Goal: Find contact information: Find contact information

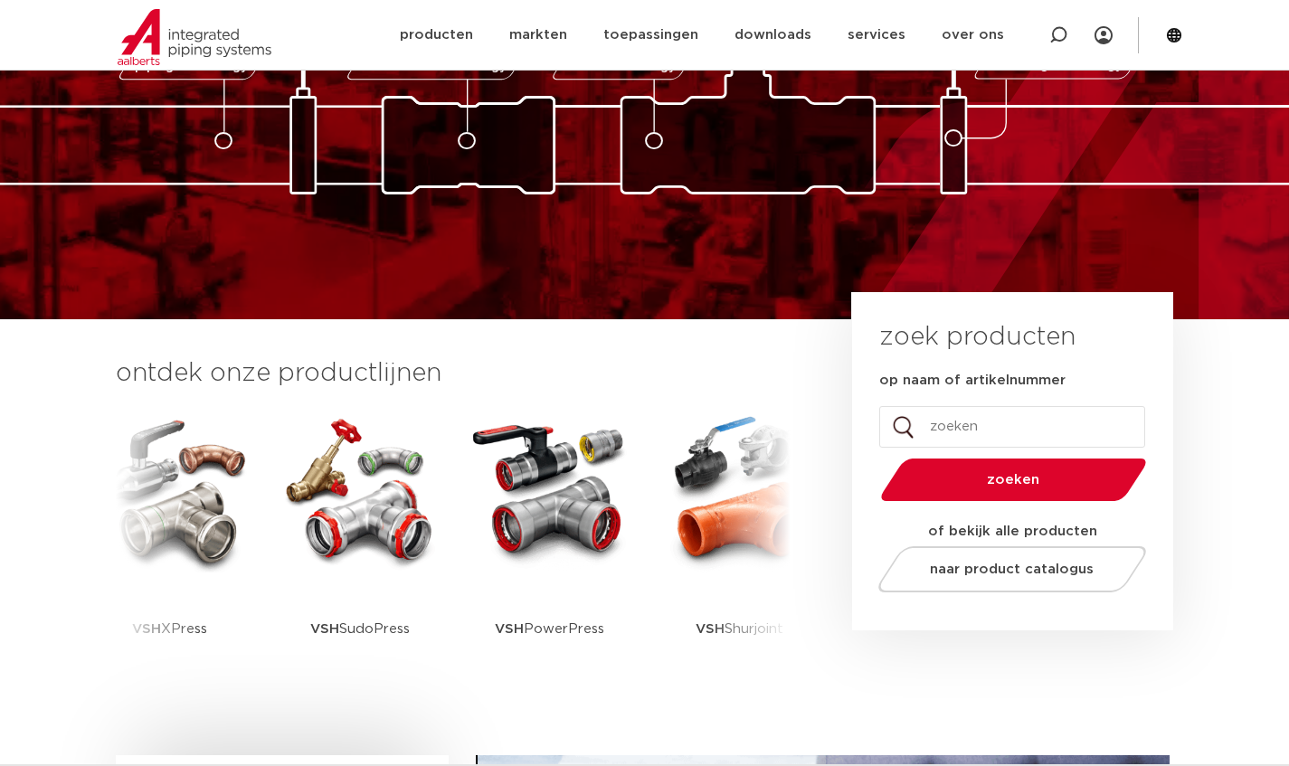
scroll to position [172, 0]
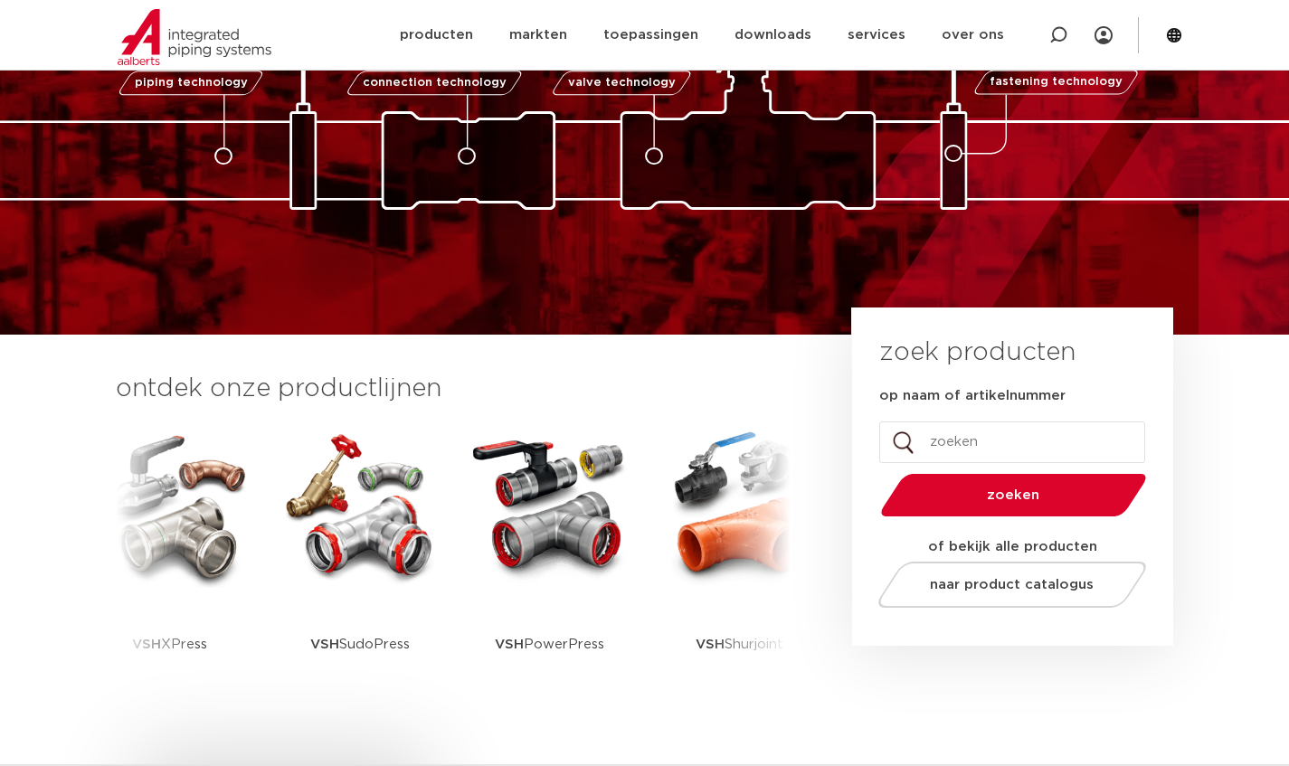
click at [981, 53] on link "over ons" at bounding box center [973, 35] width 62 height 70
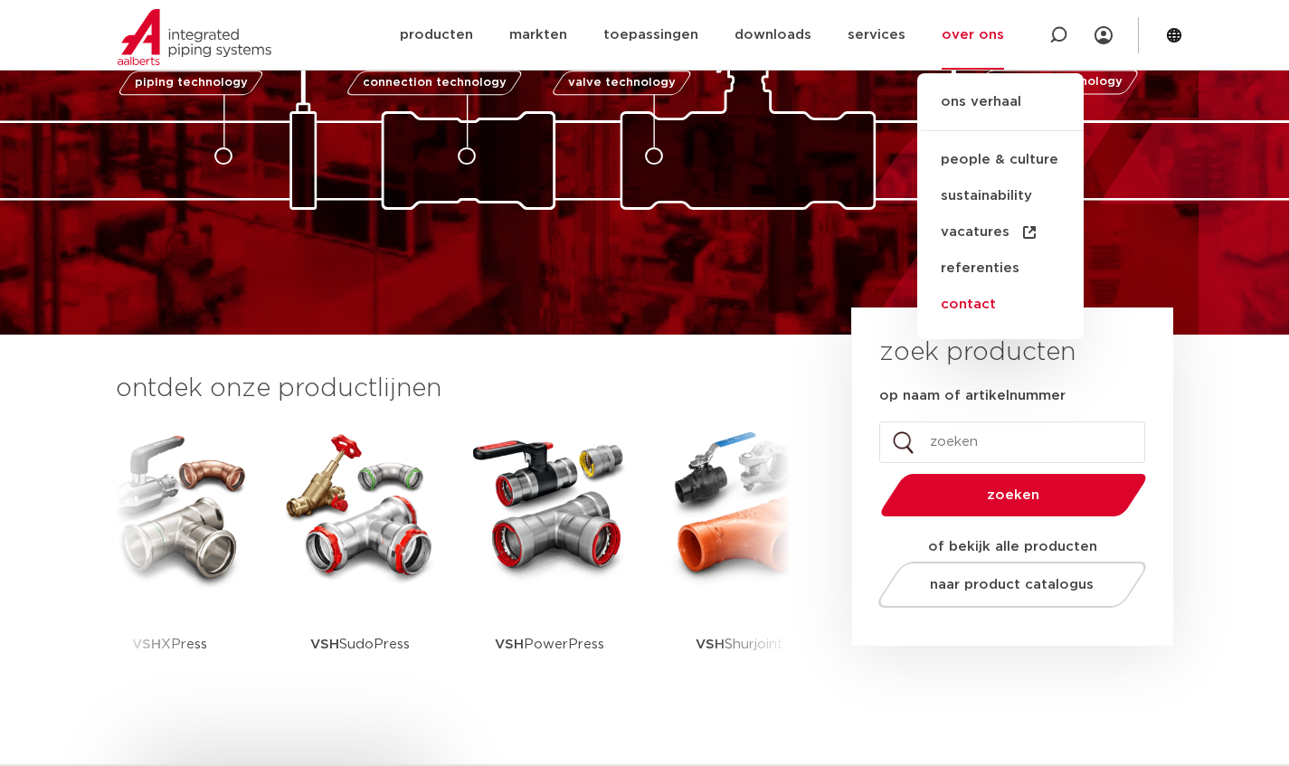
click at [975, 317] on link "contact" at bounding box center [1001, 305] width 166 height 36
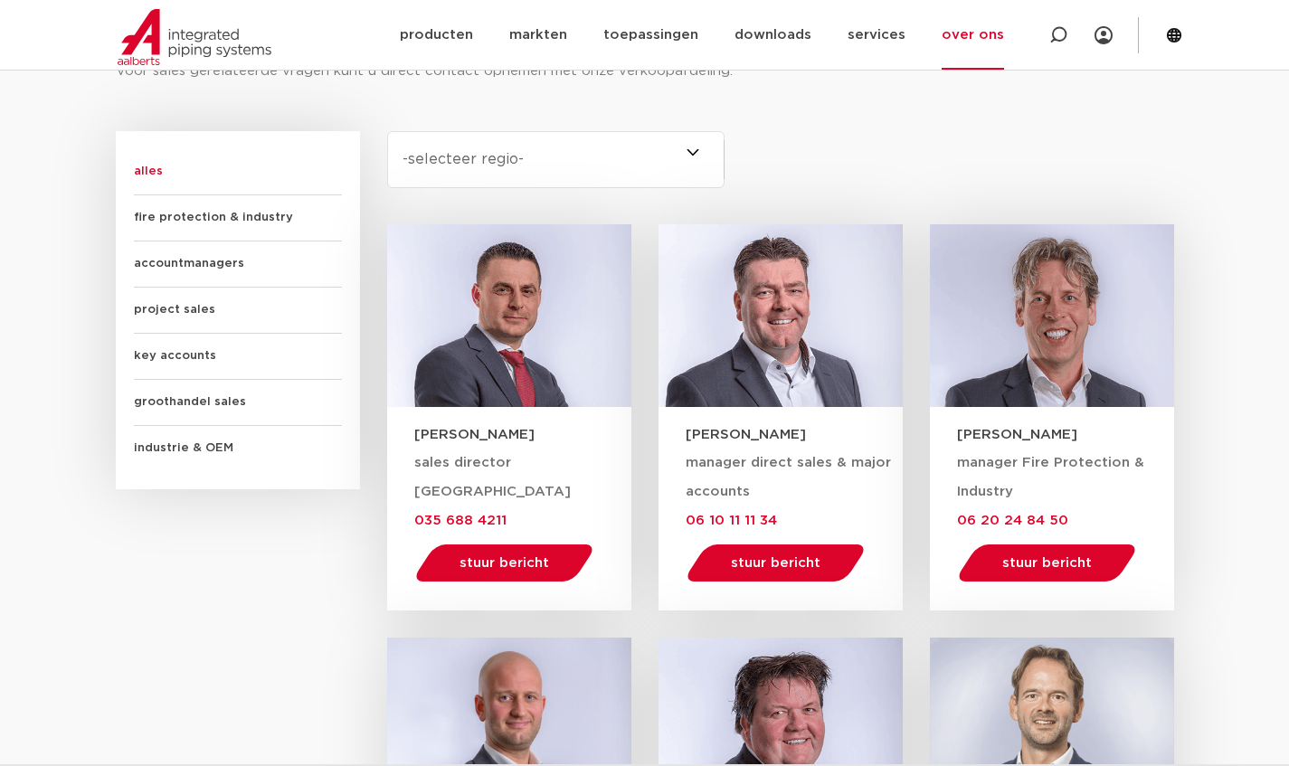
scroll to position [1070, 0]
click at [161, 307] on span "project sales" at bounding box center [238, 311] width 208 height 46
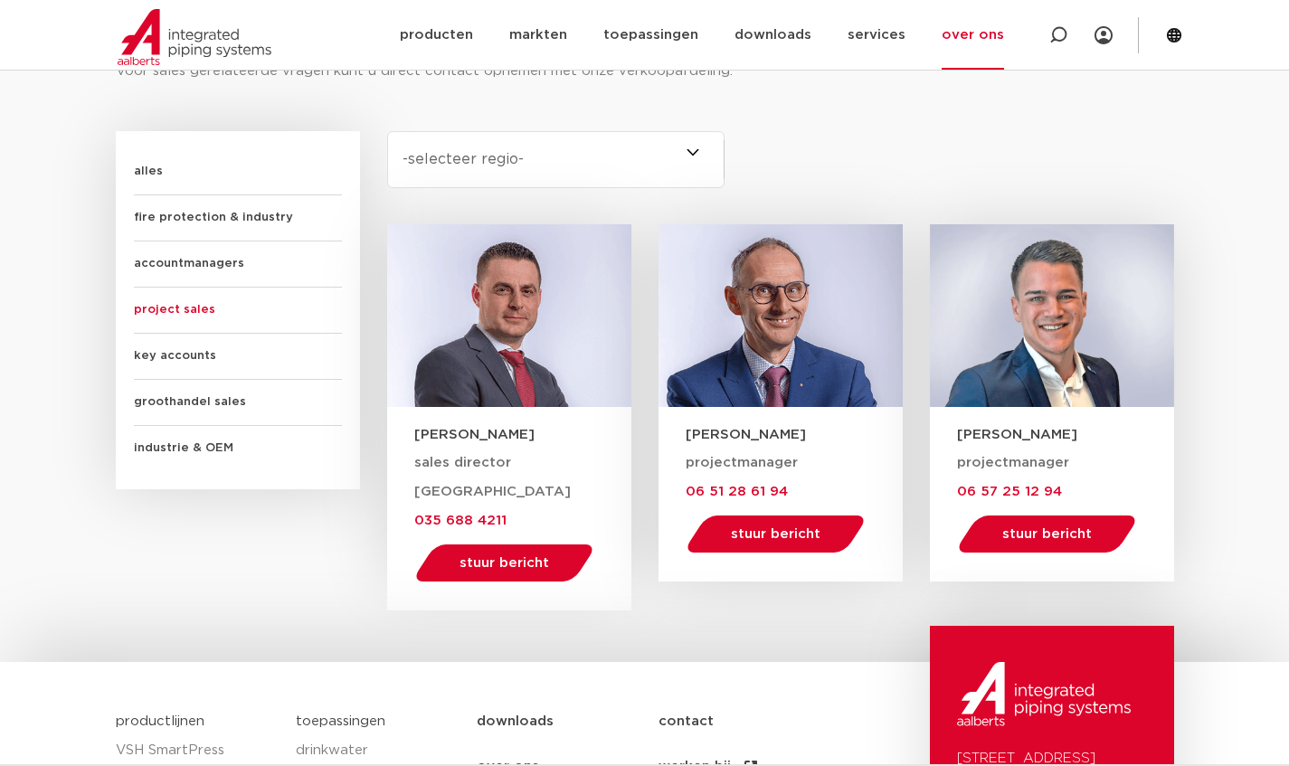
click at [157, 406] on span "groothandel sales" at bounding box center [238, 403] width 208 height 46
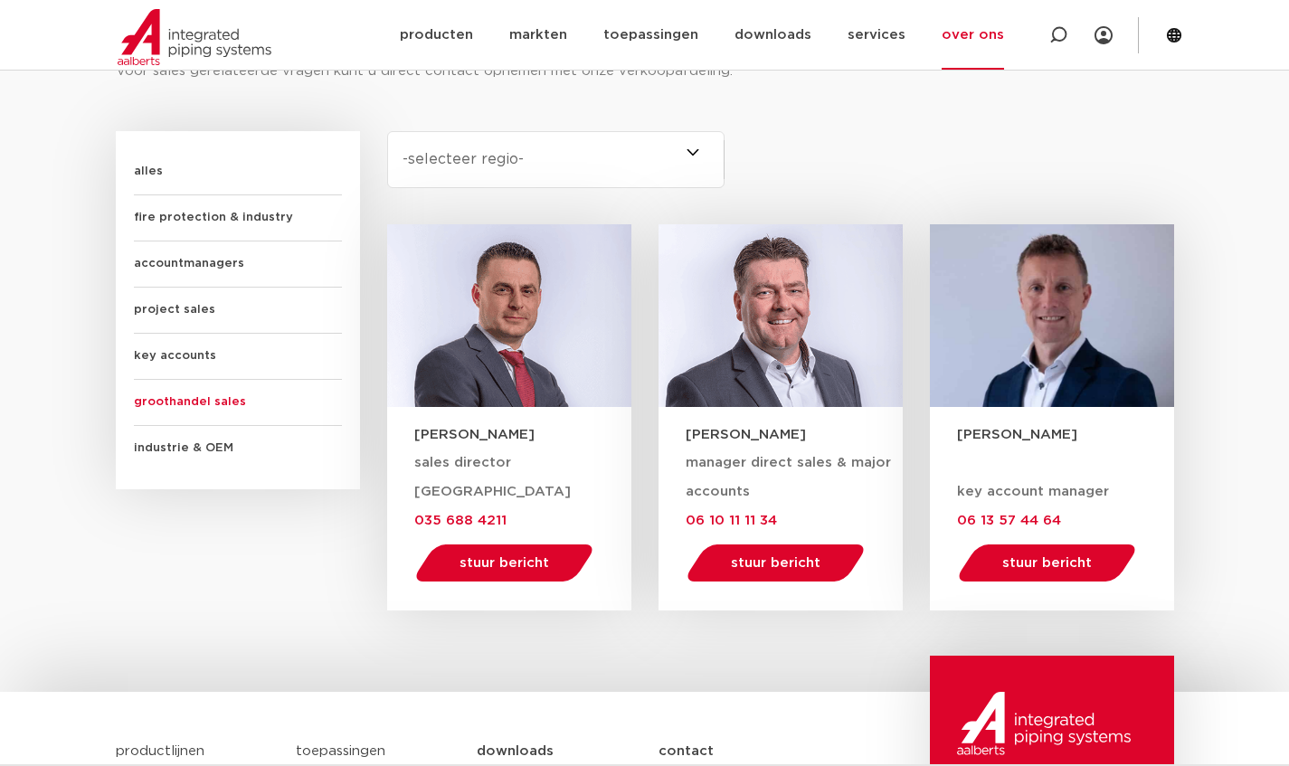
click at [153, 453] on span "industrie & OEM" at bounding box center [238, 448] width 208 height 45
click at [145, 390] on span "groothandel sales" at bounding box center [238, 403] width 208 height 46
click at [157, 367] on span "key accounts" at bounding box center [238, 357] width 208 height 46
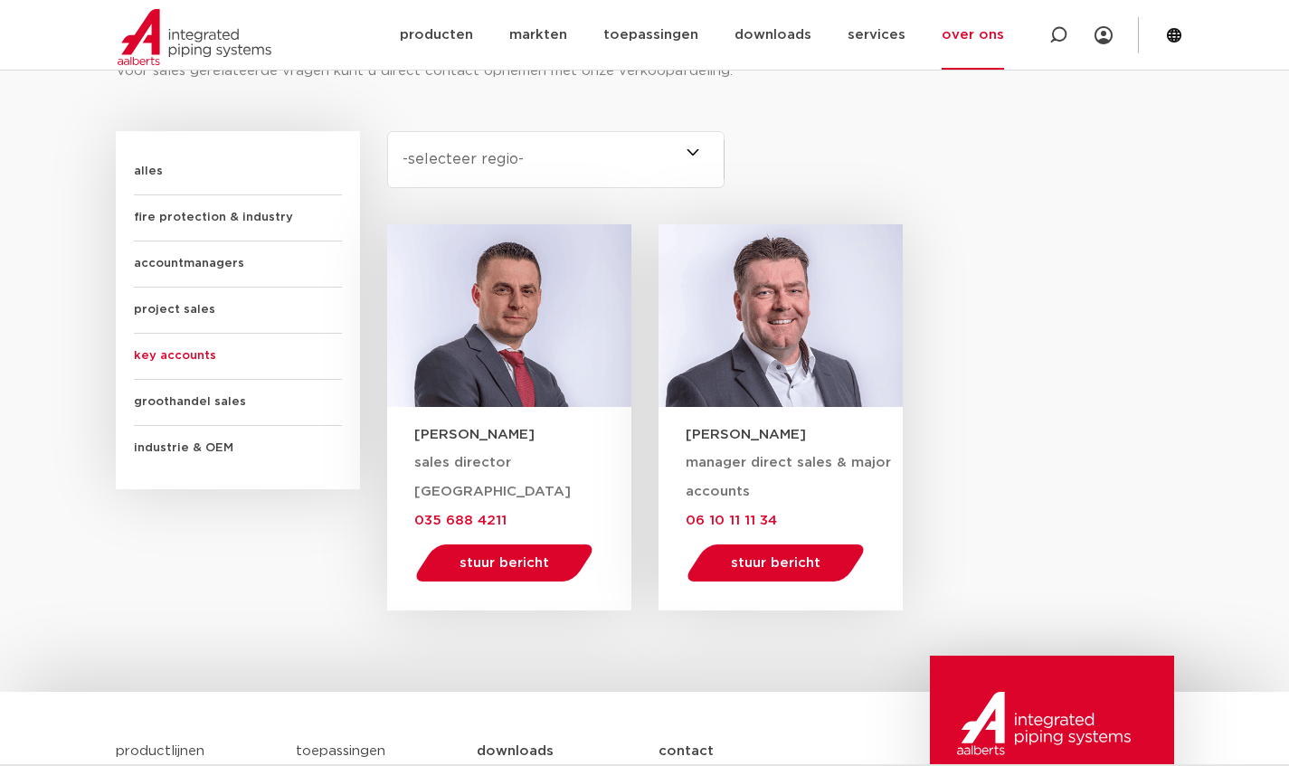
click at [151, 309] on span "project sales" at bounding box center [238, 311] width 208 height 46
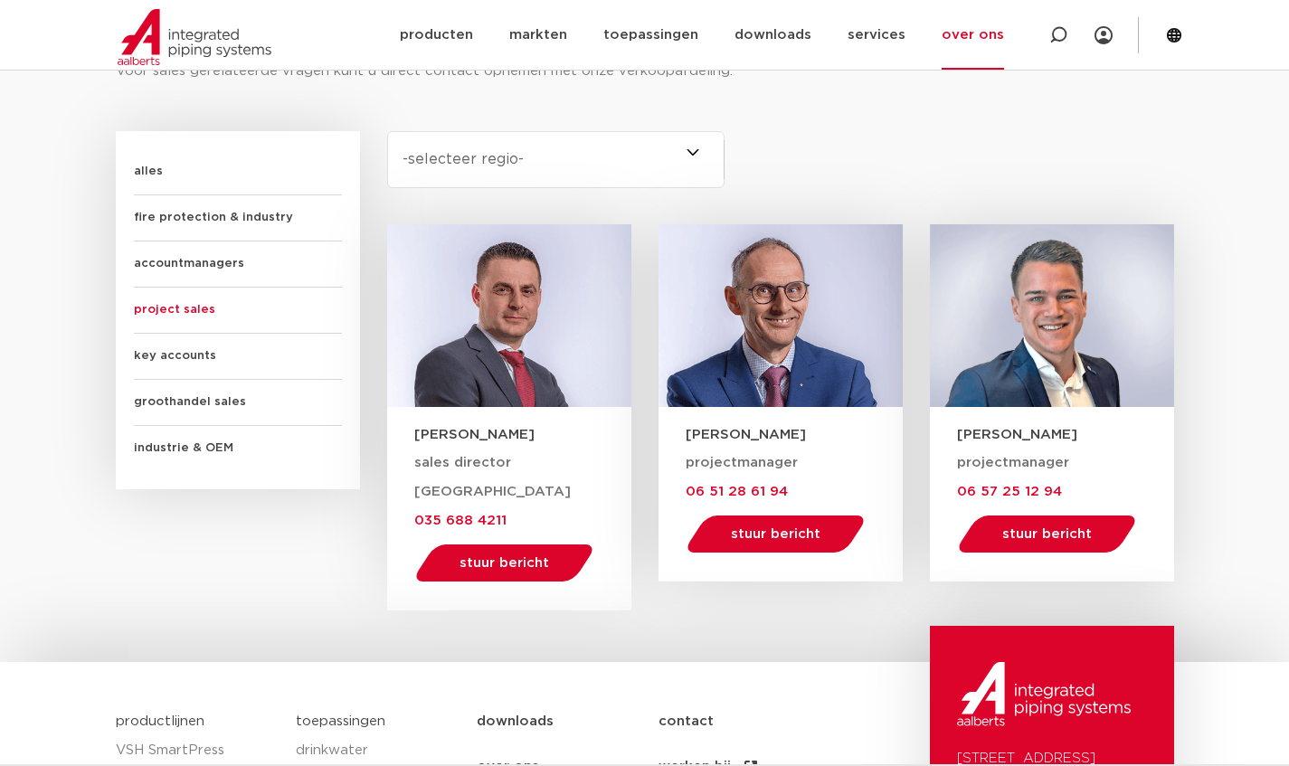
click at [177, 265] on span "accountmanagers" at bounding box center [238, 265] width 208 height 46
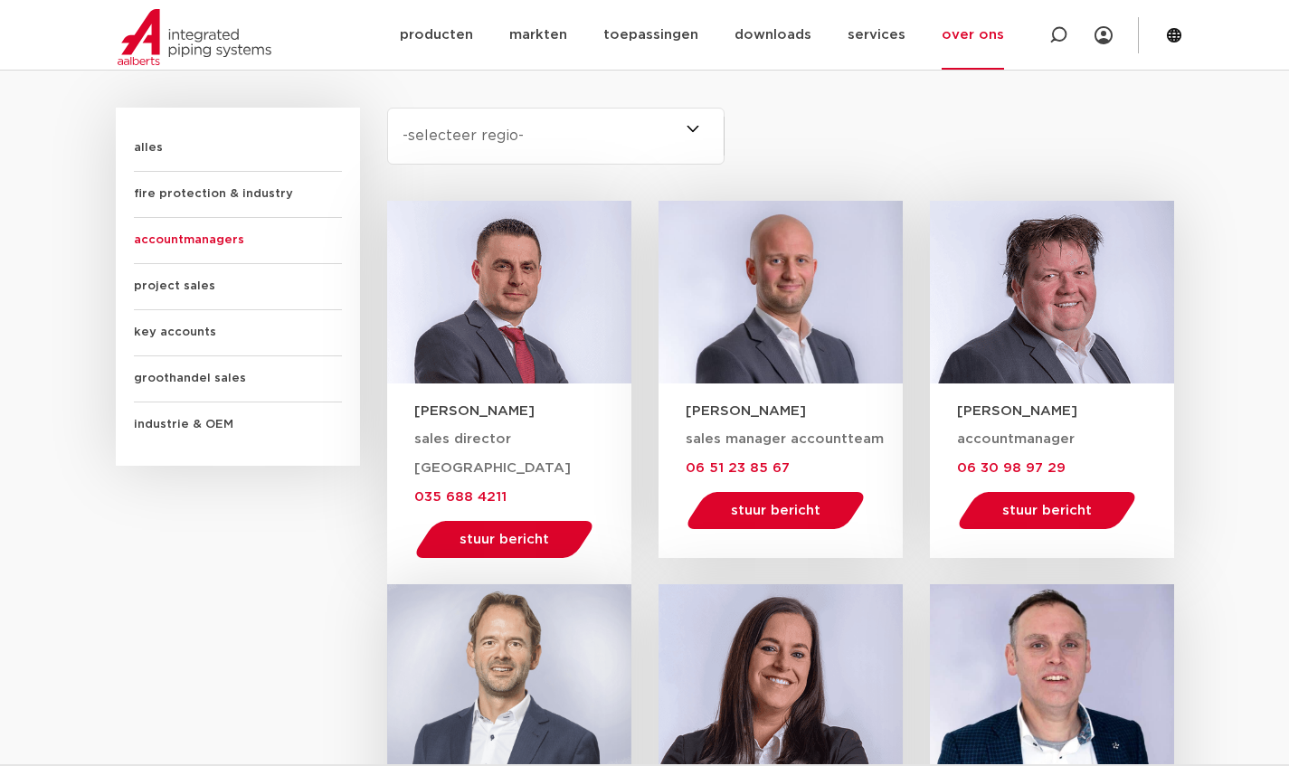
scroll to position [1096, 0]
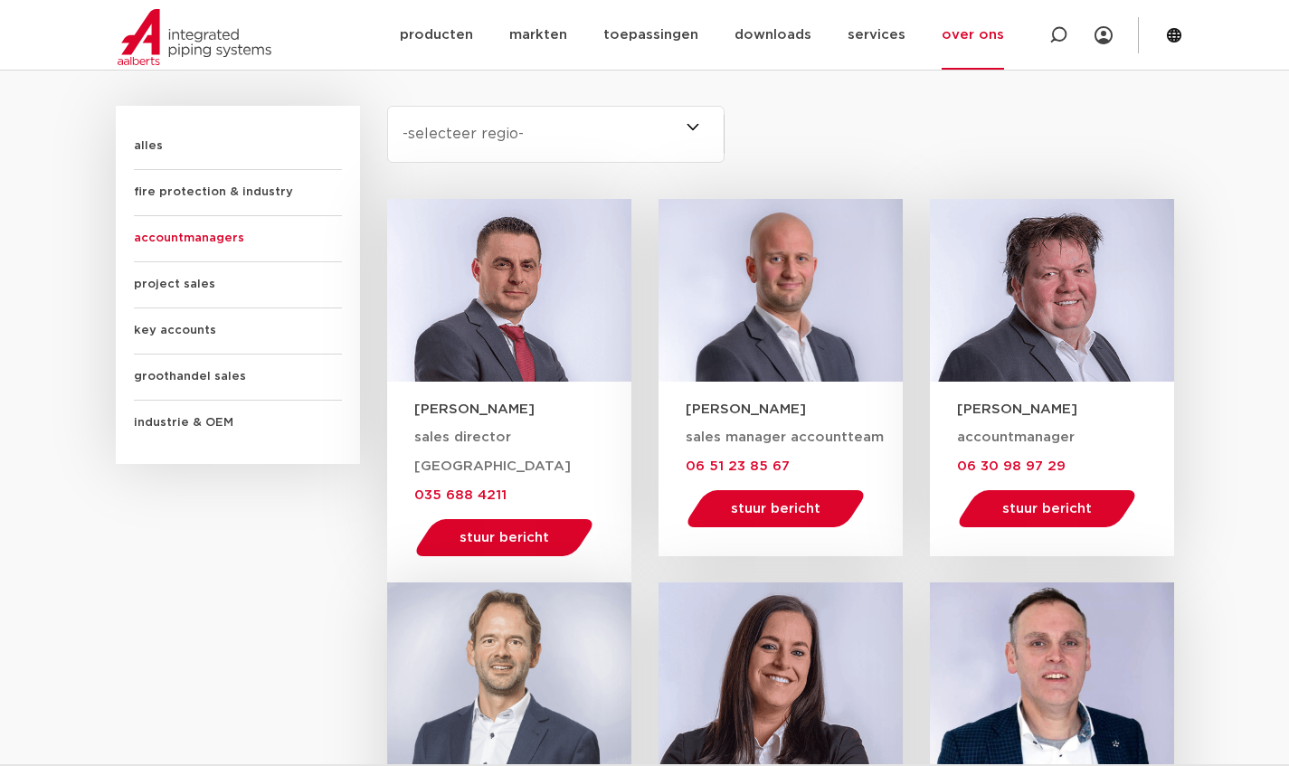
click at [460, 140] on select "-selecteer regio- Heel Nederland (2) [GEOGRAPHIC_DATA] (4) [GEOGRAPHIC_DATA] (2…" at bounding box center [556, 134] width 338 height 57
click at [387, 106] on select "-selecteer regio- Heel Nederland (2) [GEOGRAPHIC_DATA] (4) [GEOGRAPHIC_DATA] (2…" at bounding box center [556, 134] width 338 height 57
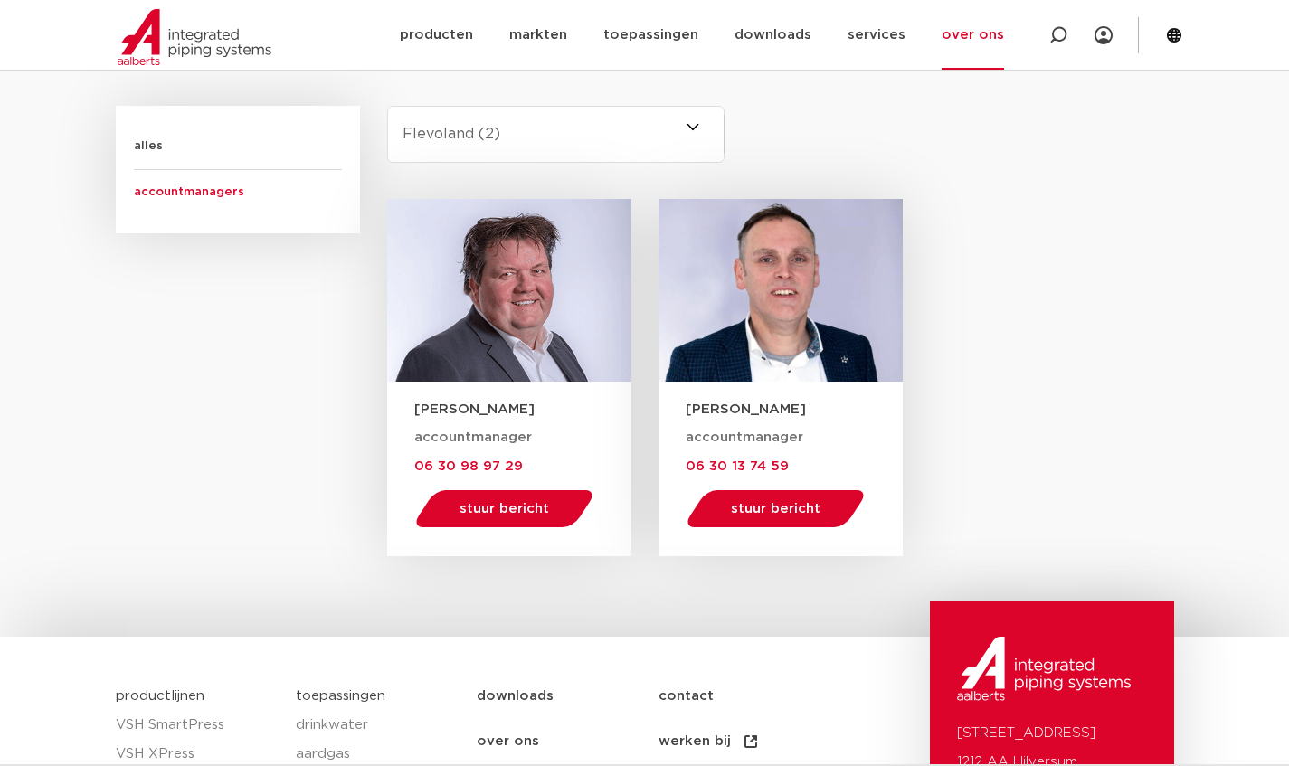
click at [423, 138] on select "-selecteer regio- Heel Nederland (2) [GEOGRAPHIC_DATA] (4) [GEOGRAPHIC_DATA] (2…" at bounding box center [556, 134] width 338 height 57
click at [387, 106] on select "-selecteer regio- Heel Nederland (2) [GEOGRAPHIC_DATA] (4) [GEOGRAPHIC_DATA] (2…" at bounding box center [556, 134] width 338 height 57
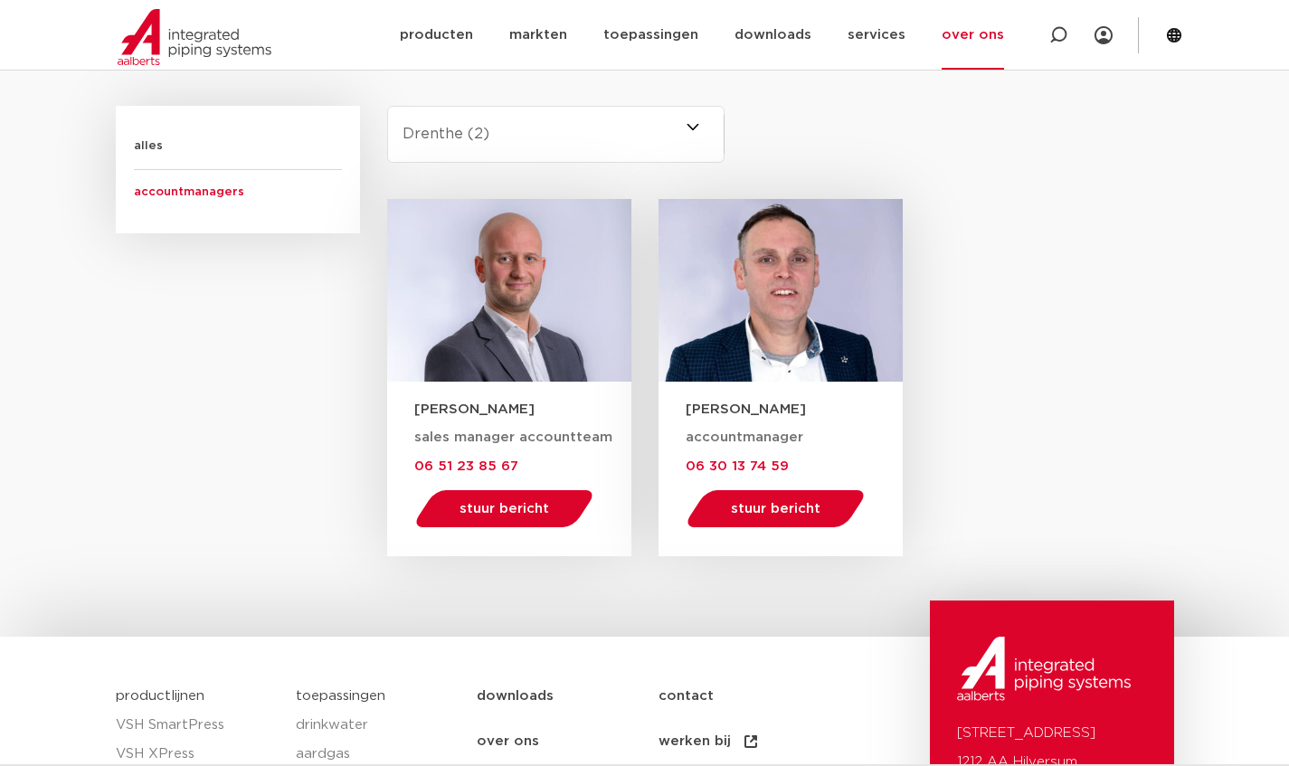
click at [461, 138] on select "-selecteer regio- Heel Nederland (2) [GEOGRAPHIC_DATA] (4) [GEOGRAPHIC_DATA] (2…" at bounding box center [556, 134] width 338 height 57
click at [387, 106] on select "-selecteer regio- Heel Nederland (2) [GEOGRAPHIC_DATA] (4) [GEOGRAPHIC_DATA] (2…" at bounding box center [556, 134] width 338 height 57
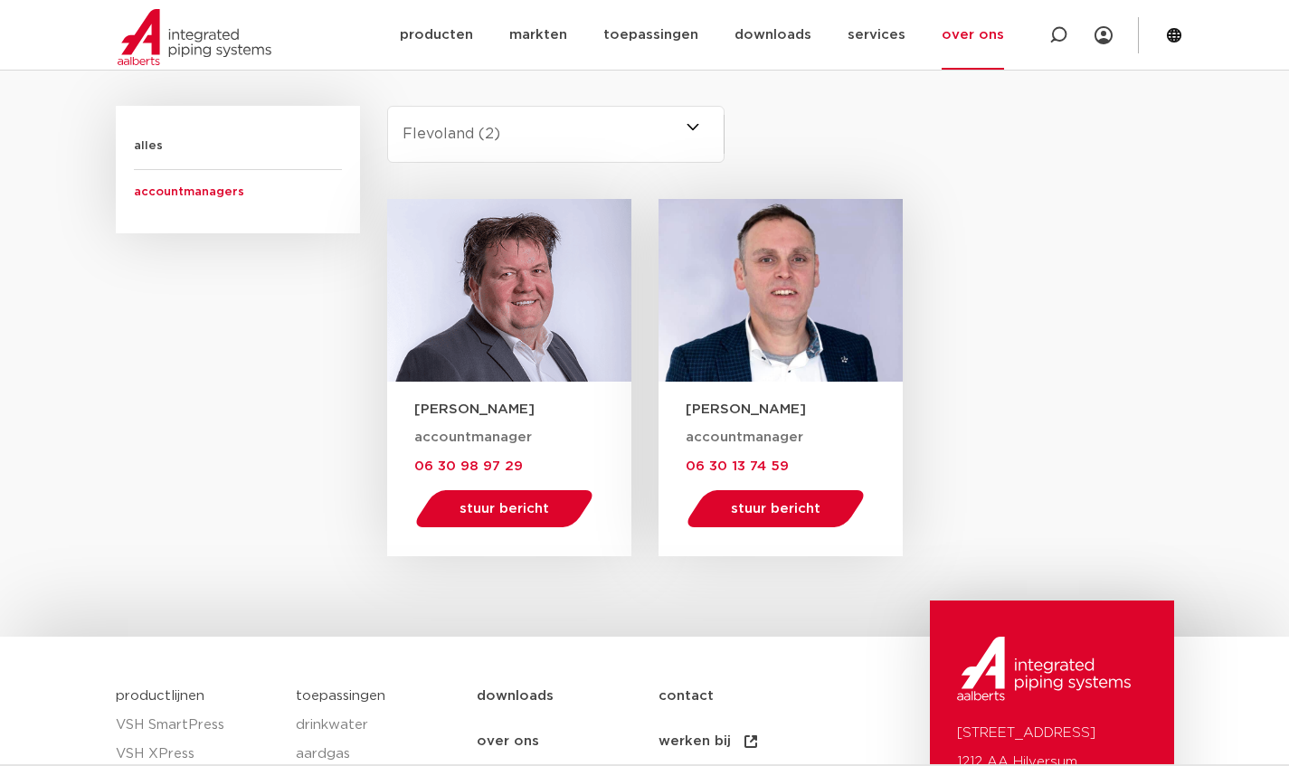
click at [427, 138] on select "-selecteer regio- Heel Nederland (2) [GEOGRAPHIC_DATA] (4) [GEOGRAPHIC_DATA] (2…" at bounding box center [556, 134] width 338 height 57
click at [387, 106] on select "-selecteer regio- Heel Nederland (2) [GEOGRAPHIC_DATA] (4) [GEOGRAPHIC_DATA] (2…" at bounding box center [556, 134] width 338 height 57
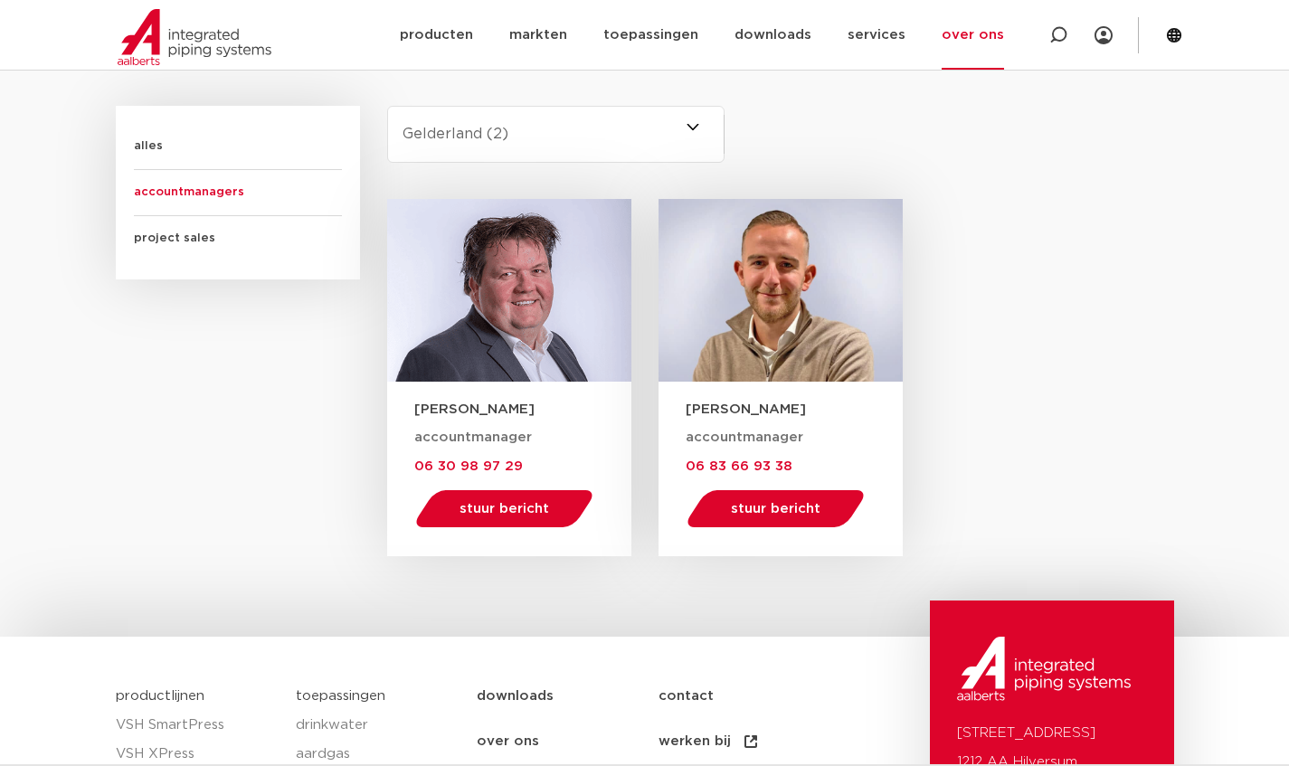
click at [433, 135] on select "-selecteer regio- Heel Nederland (2) [GEOGRAPHIC_DATA] (4) [GEOGRAPHIC_DATA] (2…" at bounding box center [556, 134] width 338 height 57
click at [387, 106] on select "-selecteer regio- Heel Nederland (2) [GEOGRAPHIC_DATA] (4) [GEOGRAPHIC_DATA] (2…" at bounding box center [556, 134] width 338 height 57
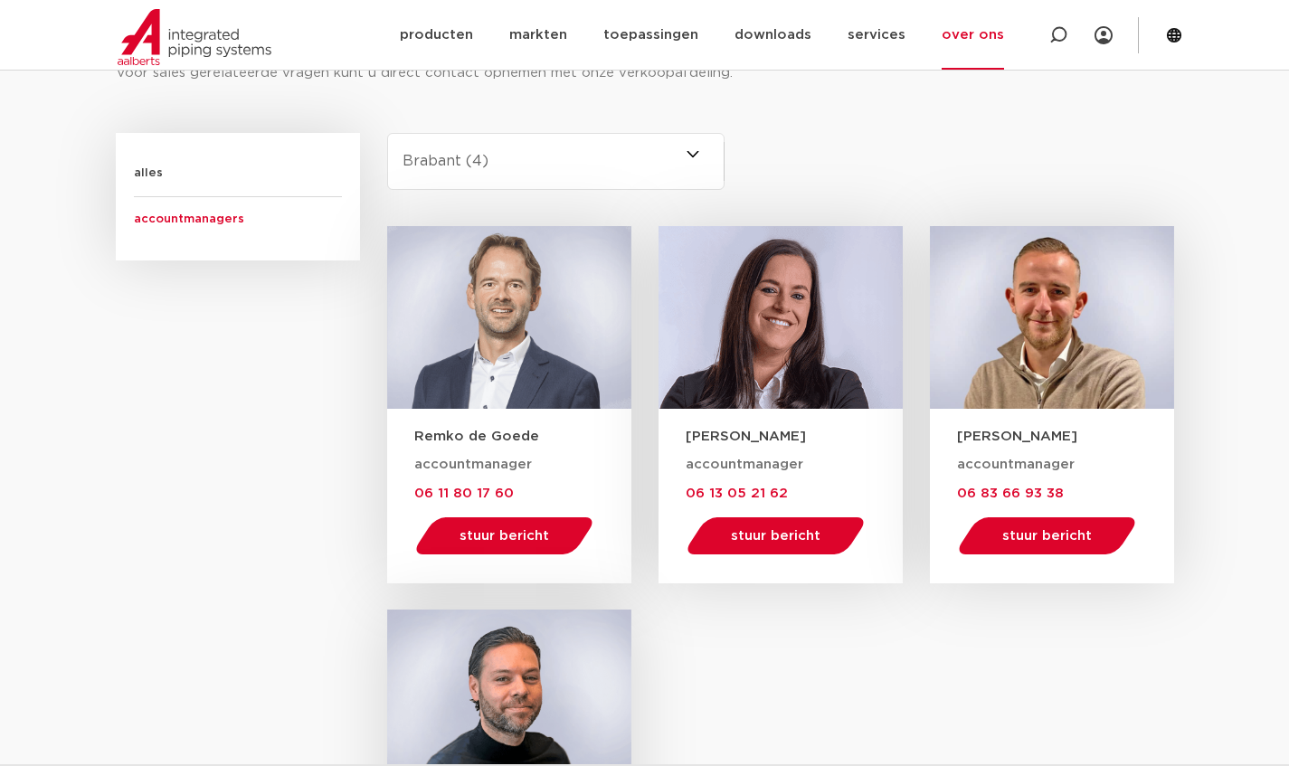
scroll to position [1071, 0]
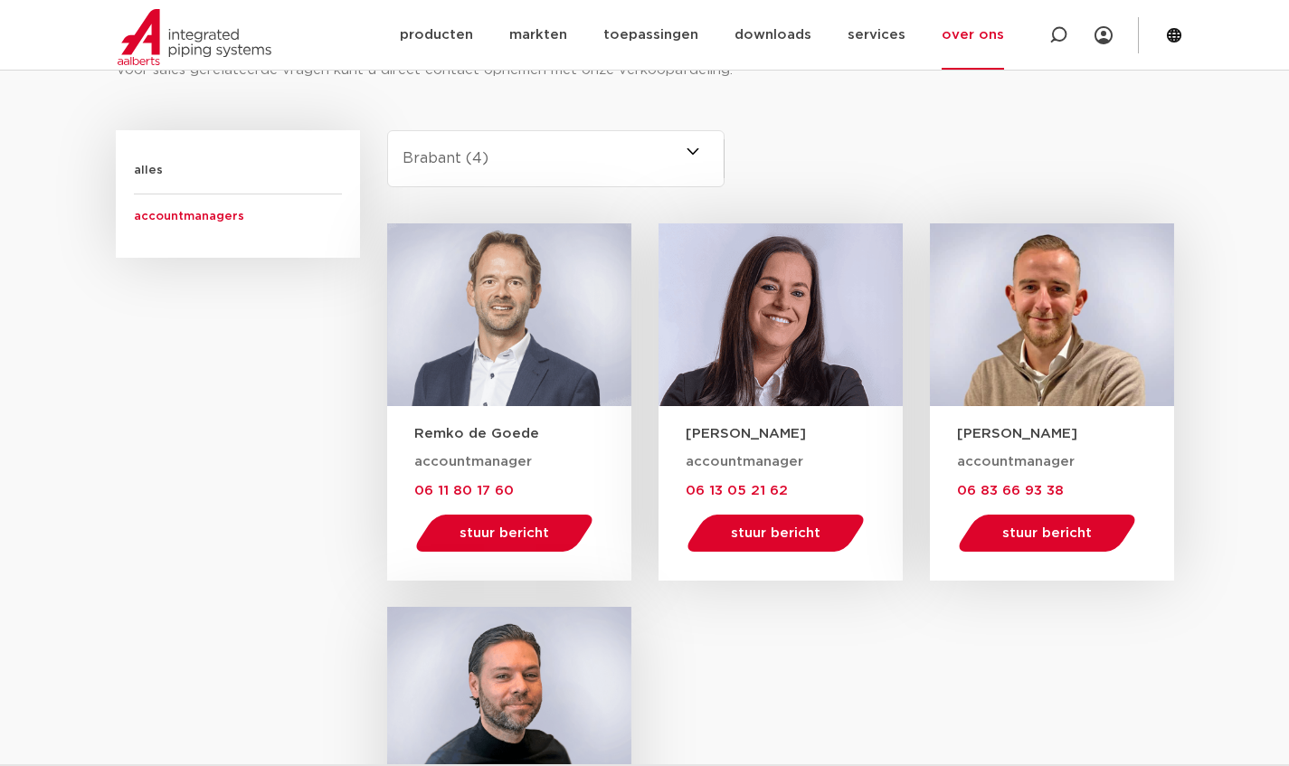
click at [420, 173] on select "-selecteer regio- Heel Nederland (2) [GEOGRAPHIC_DATA] (4) [GEOGRAPHIC_DATA] (2…" at bounding box center [556, 158] width 338 height 57
click at [387, 130] on select "-selecteer regio- Heel Nederland (2) [GEOGRAPHIC_DATA] (4) [GEOGRAPHIC_DATA] (2…" at bounding box center [556, 158] width 338 height 57
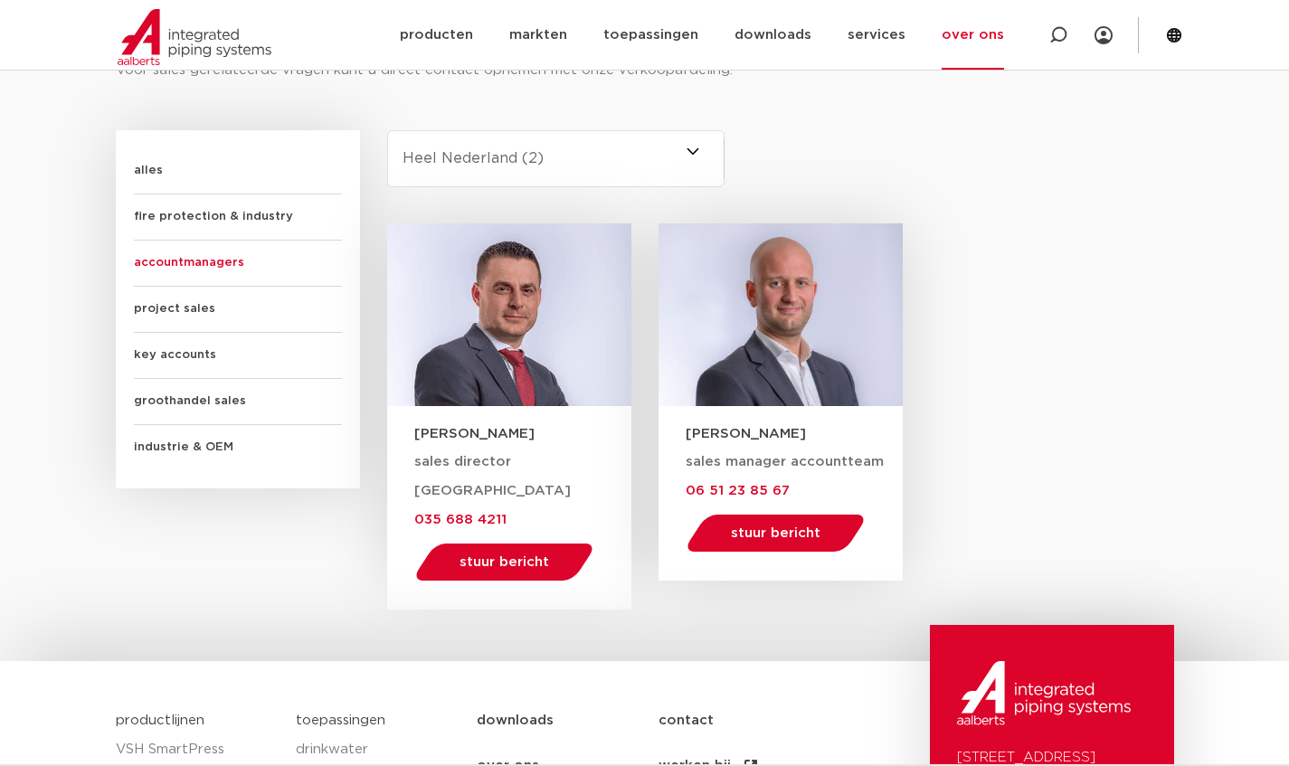
click at [441, 173] on select "-selecteer regio- Heel Nederland (2) [GEOGRAPHIC_DATA] (4) [GEOGRAPHIC_DATA] (2…" at bounding box center [556, 158] width 338 height 57
click at [387, 130] on select "-selecteer regio- Heel Nederland (2) [GEOGRAPHIC_DATA] (4) [GEOGRAPHIC_DATA] (2…" at bounding box center [556, 158] width 338 height 57
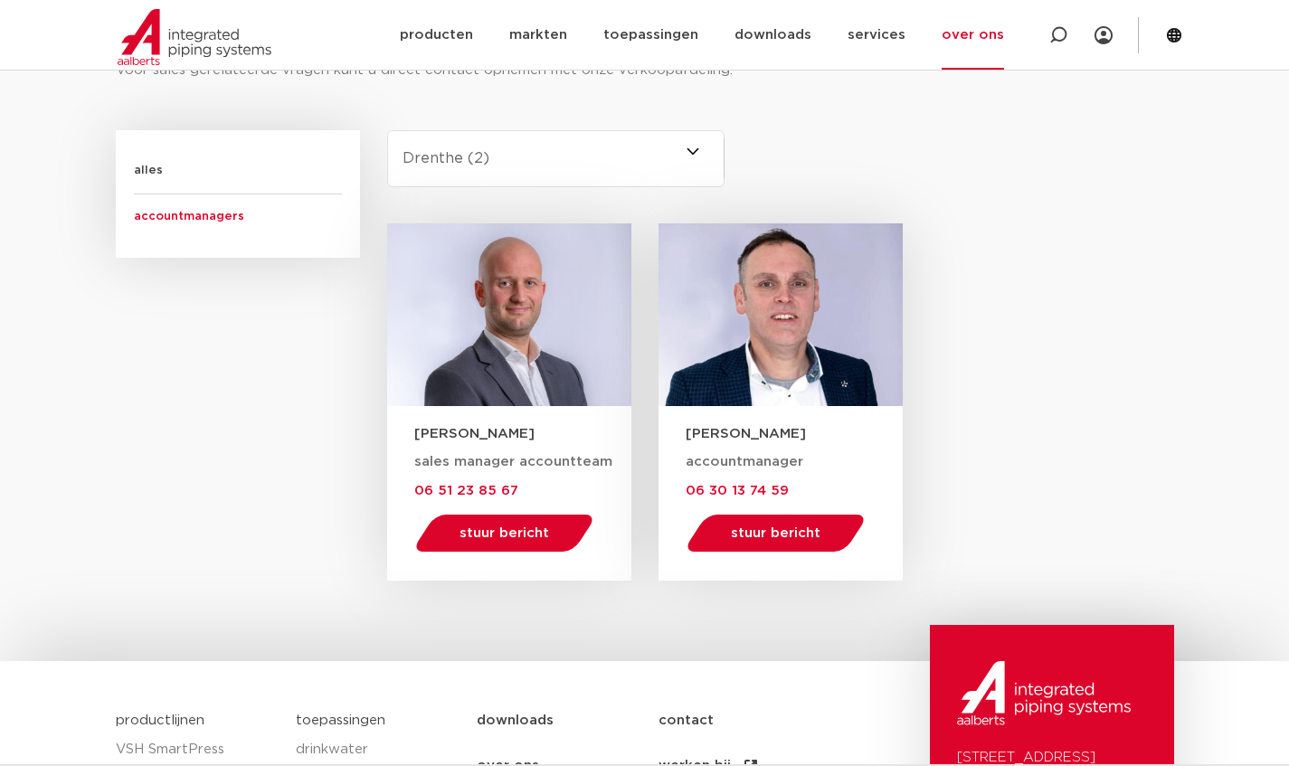
click at [435, 180] on select "-selecteer regio- Heel Nederland (2) [GEOGRAPHIC_DATA] (4) [GEOGRAPHIC_DATA] (2…" at bounding box center [556, 158] width 338 height 57
click at [387, 130] on select "-selecteer regio- Heel Nederland (2) [GEOGRAPHIC_DATA] (4) [GEOGRAPHIC_DATA] (2…" at bounding box center [556, 158] width 338 height 57
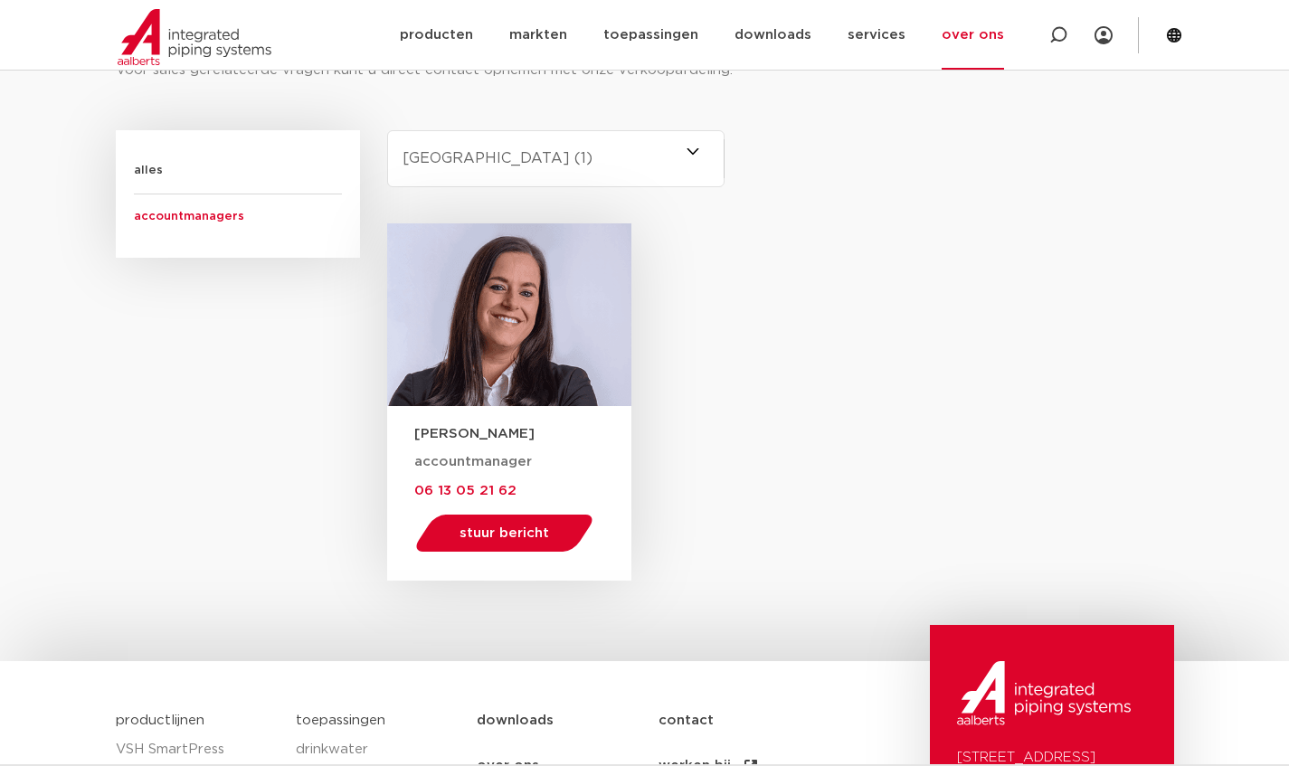
click at [440, 161] on select "-selecteer regio- Heel Nederland (2) [GEOGRAPHIC_DATA] (4) [GEOGRAPHIC_DATA] (2…" at bounding box center [556, 158] width 338 height 57
click at [387, 130] on select "-selecteer regio- Heel Nederland (2) [GEOGRAPHIC_DATA] (4) [GEOGRAPHIC_DATA] (2…" at bounding box center [556, 158] width 338 height 57
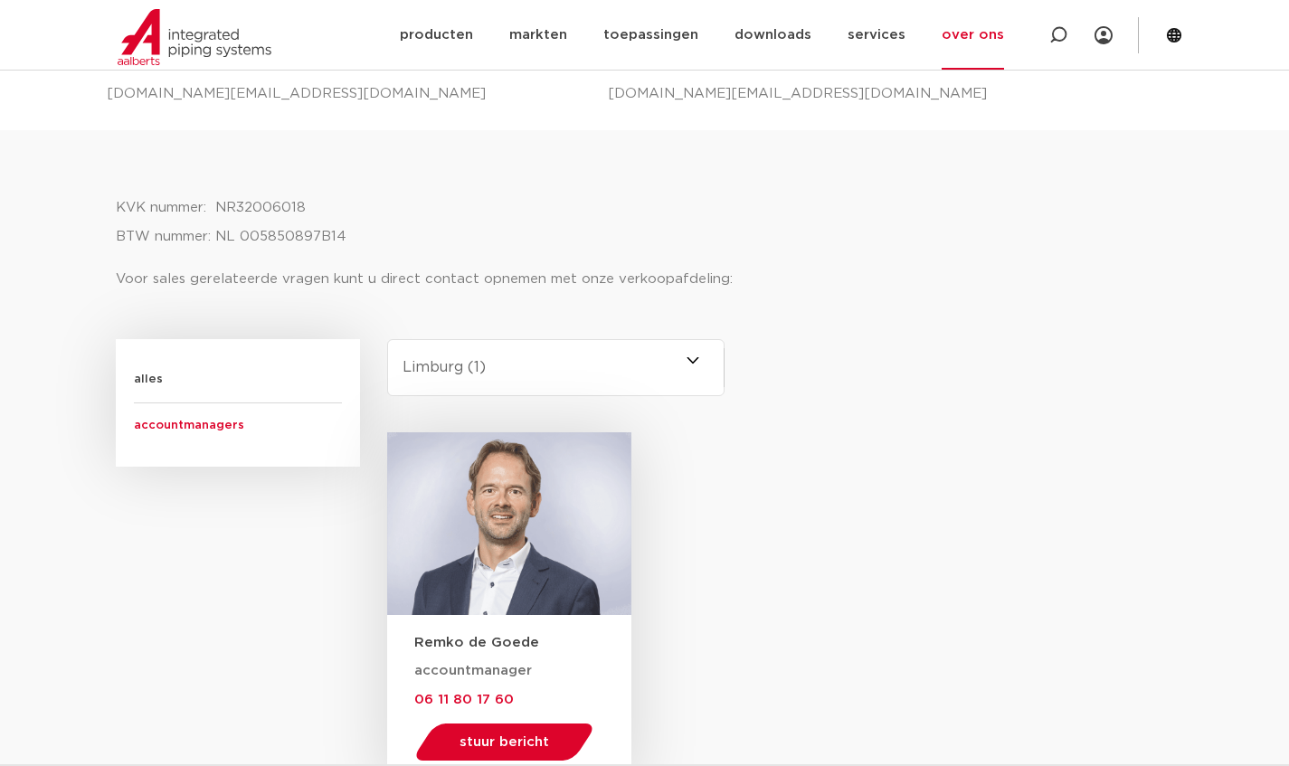
scroll to position [899, 0]
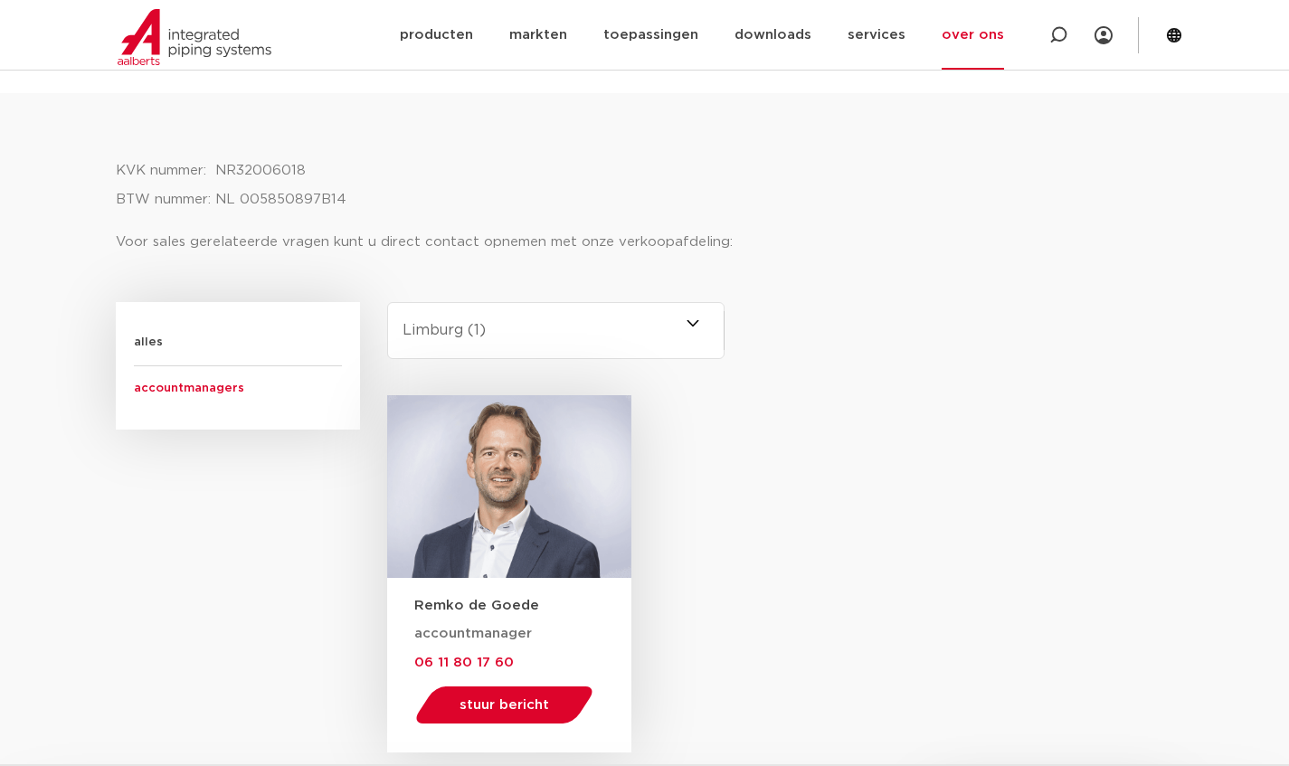
click at [417, 338] on select "-selecteer regio- Heel Nederland (2) [GEOGRAPHIC_DATA] (4) [GEOGRAPHIC_DATA] (2…" at bounding box center [556, 330] width 338 height 57
click at [387, 302] on select "-selecteer regio- Heel Nederland (2) [GEOGRAPHIC_DATA] (4) [GEOGRAPHIC_DATA] (2…" at bounding box center [556, 330] width 338 height 57
click at [431, 328] on select "-selecteer regio- Heel Nederland (2) [GEOGRAPHIC_DATA] (4) [GEOGRAPHIC_DATA] (2…" at bounding box center [556, 330] width 338 height 57
click at [387, 302] on select "-selecteer regio- Heel Nederland (2) [GEOGRAPHIC_DATA] (4) [GEOGRAPHIC_DATA] (2…" at bounding box center [556, 330] width 338 height 57
click at [437, 340] on select "-selecteer regio- Heel Nederland (2) [GEOGRAPHIC_DATA] (4) [GEOGRAPHIC_DATA] (2…" at bounding box center [556, 330] width 338 height 57
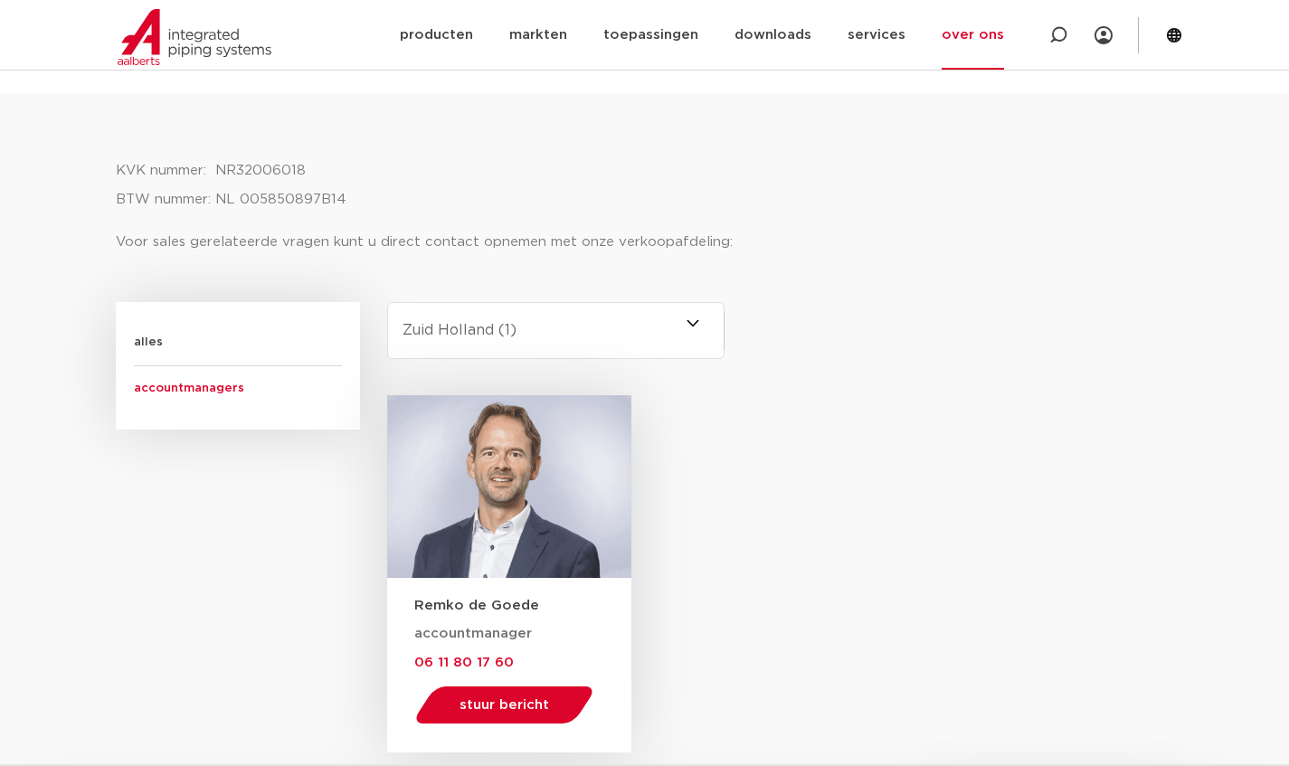
click at [387, 302] on select "-selecteer regio- Heel Nederland (2) [GEOGRAPHIC_DATA] (4) [GEOGRAPHIC_DATA] (2…" at bounding box center [556, 330] width 338 height 57
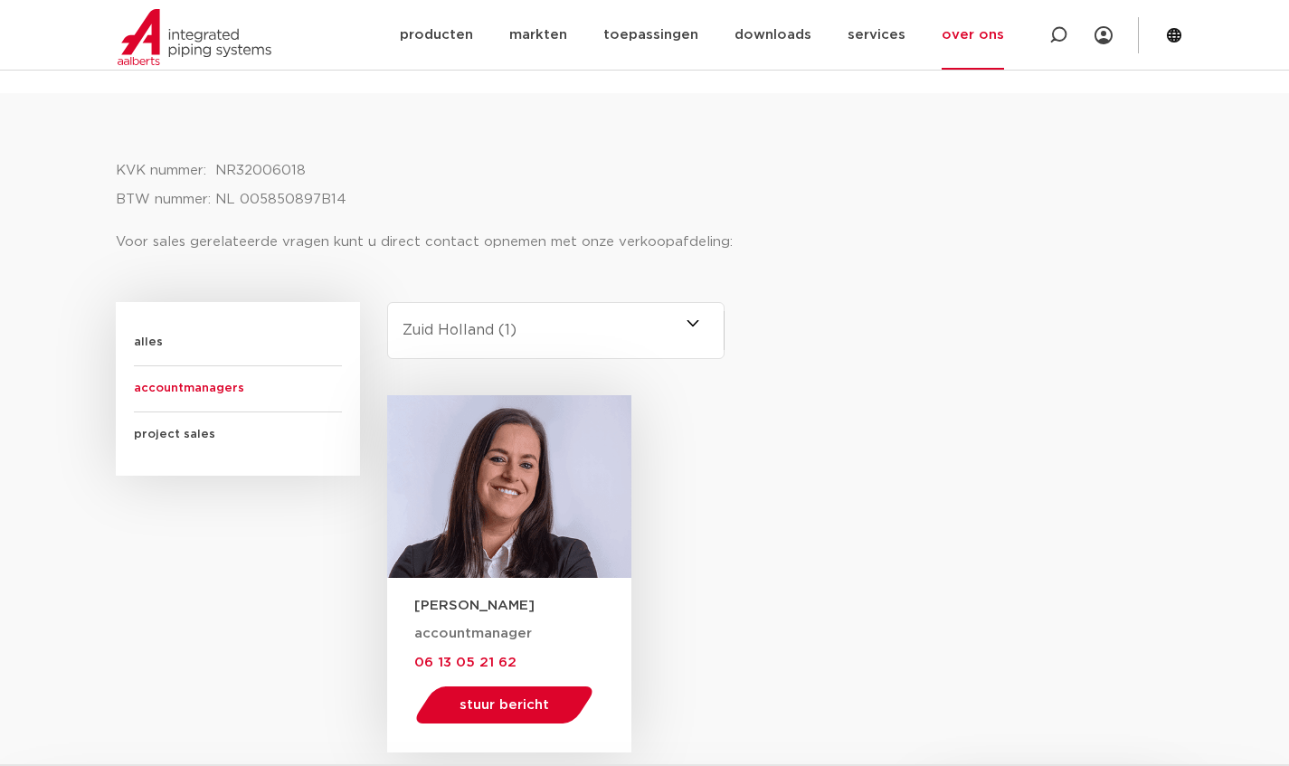
click at [439, 336] on select "-selecteer regio- Heel Nederland (2) [GEOGRAPHIC_DATA] (4) [GEOGRAPHIC_DATA] (2…" at bounding box center [556, 330] width 338 height 57
select select "overijssel"
click at [387, 302] on select "-selecteer regio- Heel Nederland (2) [GEOGRAPHIC_DATA] (4) [GEOGRAPHIC_DATA] (2…" at bounding box center [556, 330] width 338 height 57
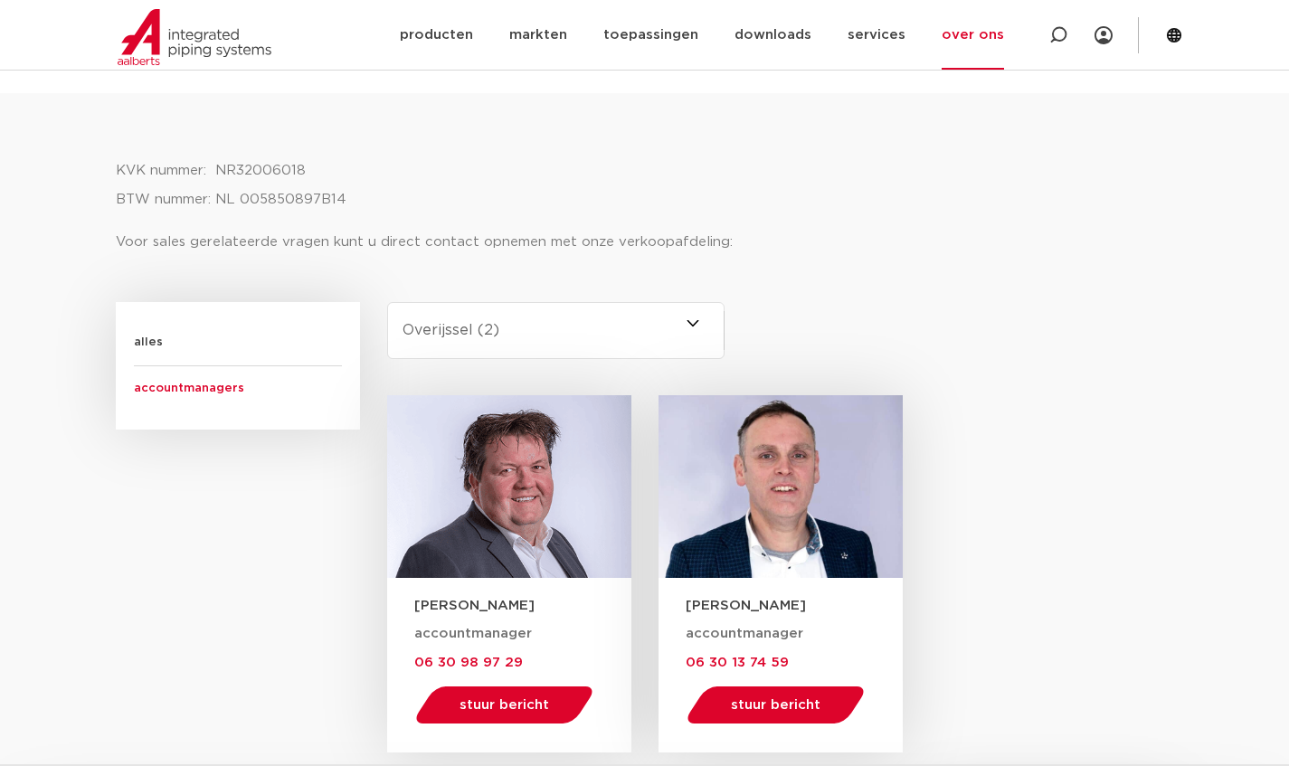
click at [426, 328] on select "-selecteer regio- Heel Nederland (2) [GEOGRAPHIC_DATA] (4) [GEOGRAPHIC_DATA] (2…" at bounding box center [556, 330] width 338 height 57
click at [290, 603] on aside "Functie alles accountmanagers" at bounding box center [251, 527] width 271 height 451
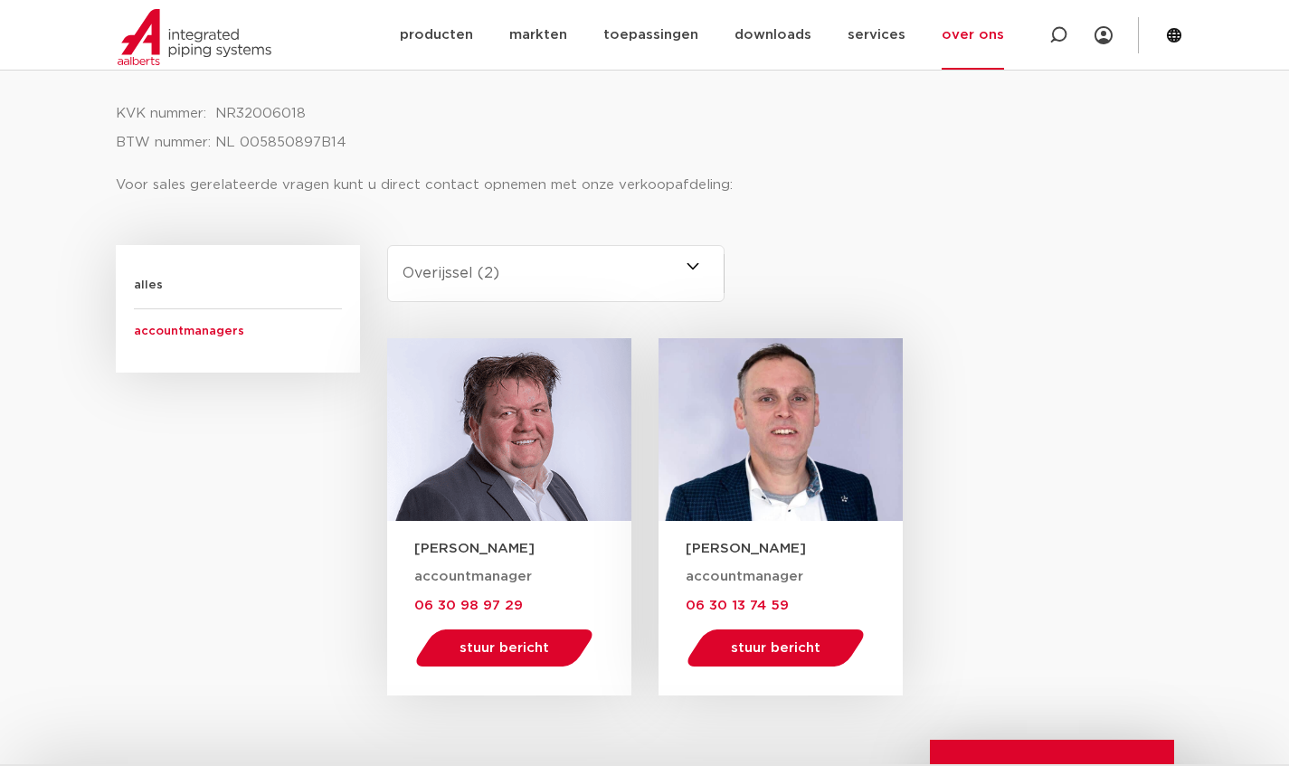
scroll to position [970, 0]
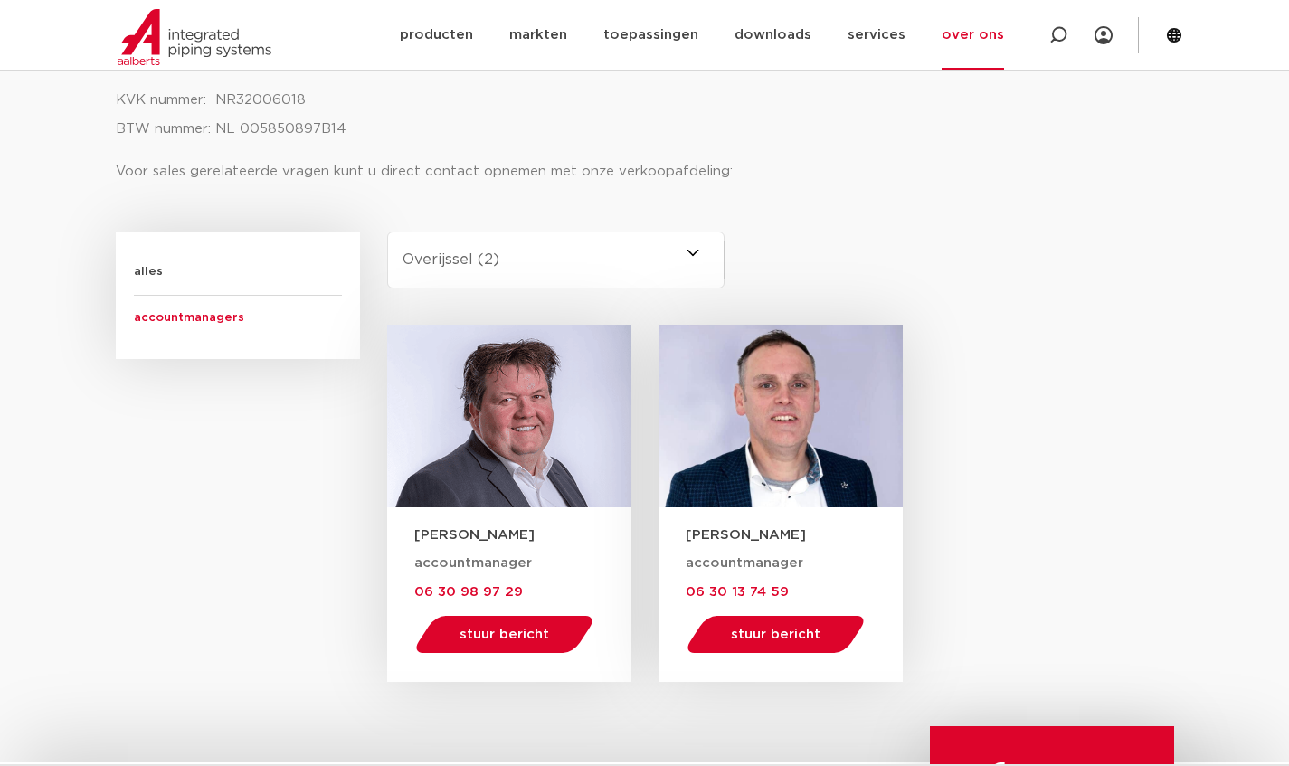
click at [157, 274] on span "alles" at bounding box center [238, 273] width 208 height 46
click at [157, 277] on aside "Functie alles accountmanagers" at bounding box center [251, 457] width 271 height 451
click at [218, 489] on aside "Functie alles accountmanagers" at bounding box center [251, 457] width 271 height 451
